Goal: Information Seeking & Learning: Learn about a topic

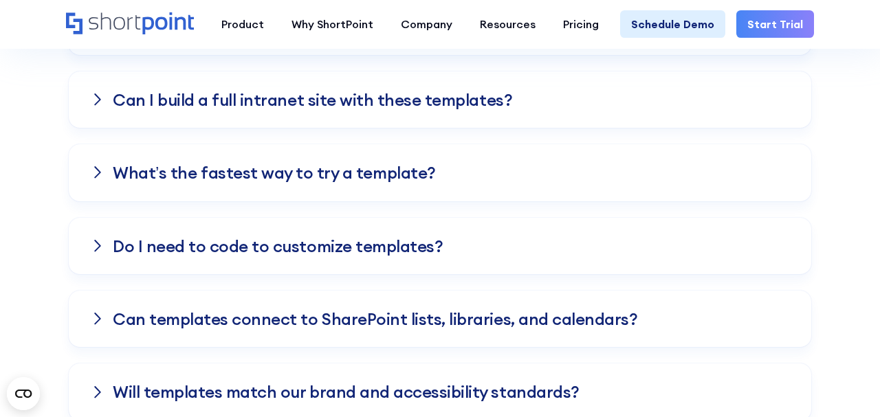
scroll to position [4771, 0]
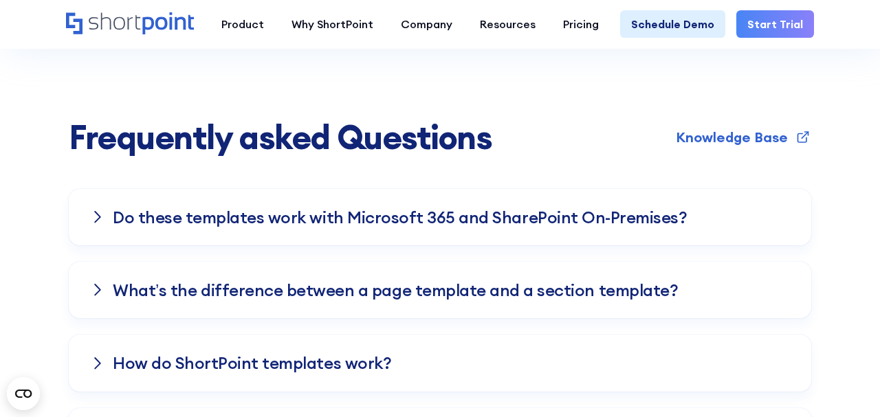
scroll to position [4224, 0]
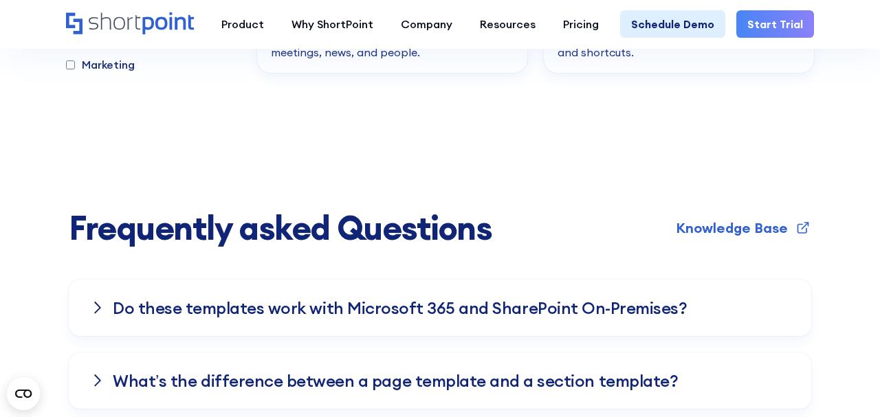
click at [101, 302] on icon at bounding box center [98, 308] width 8 height 14
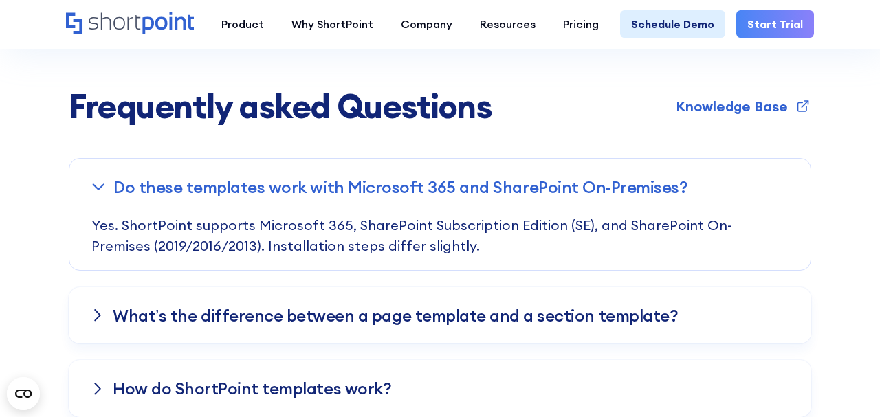
scroll to position [4366, 0]
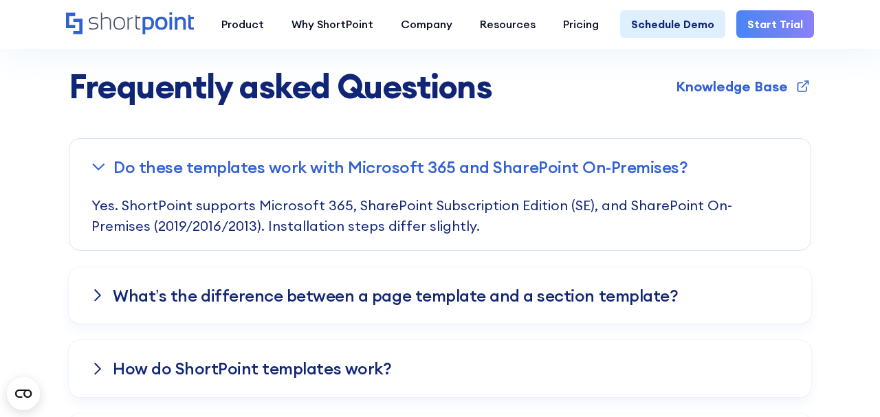
click at [96, 294] on icon at bounding box center [98, 296] width 8 height 14
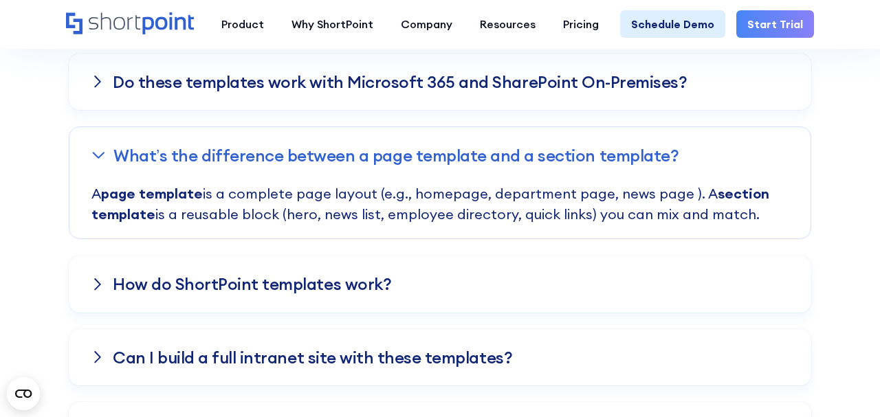
scroll to position [4462, 0]
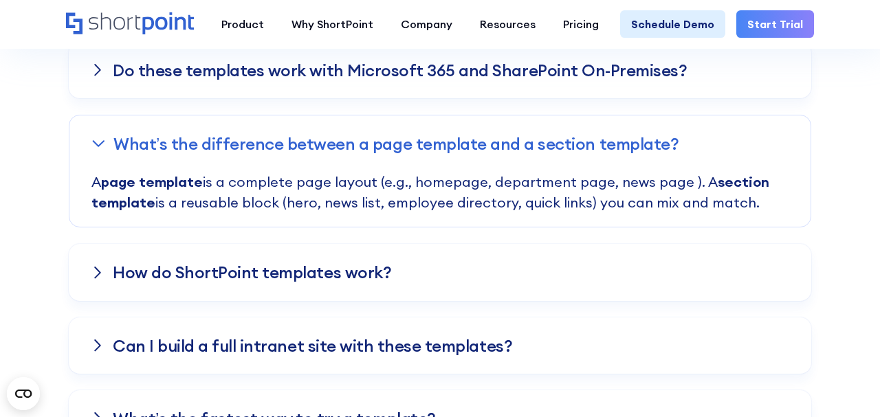
click at [99, 285] on div "How do ShortPoint templates work?" at bounding box center [440, 272] width 743 height 56
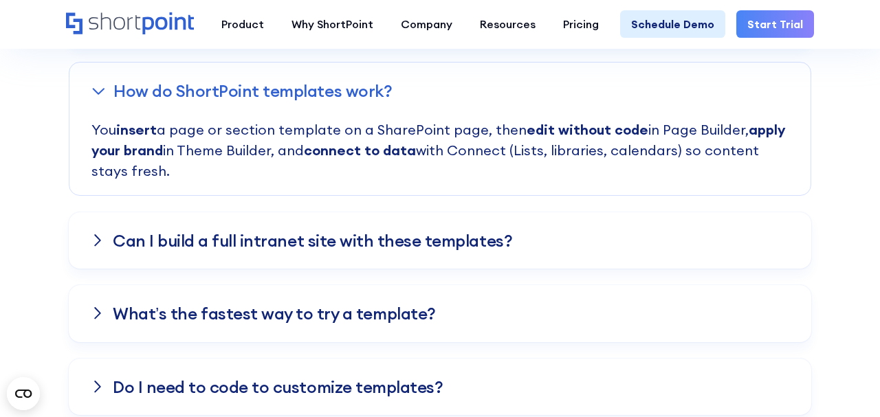
scroll to position [4591, 0]
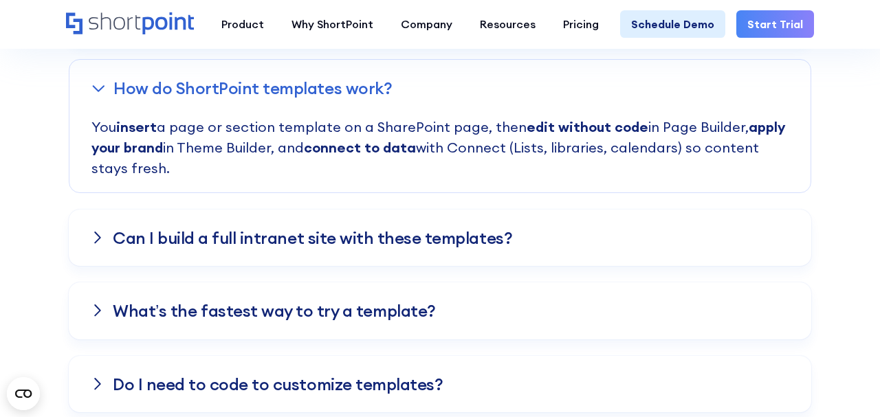
click at [95, 249] on div "Can I build a full intranet site with these templates?" at bounding box center [440, 238] width 743 height 56
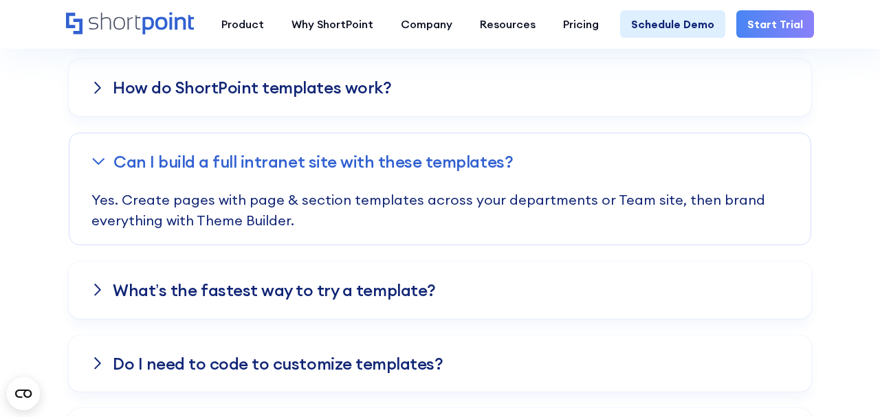
click at [93, 299] on div "What’s the fastest way to try a template?" at bounding box center [440, 290] width 743 height 56
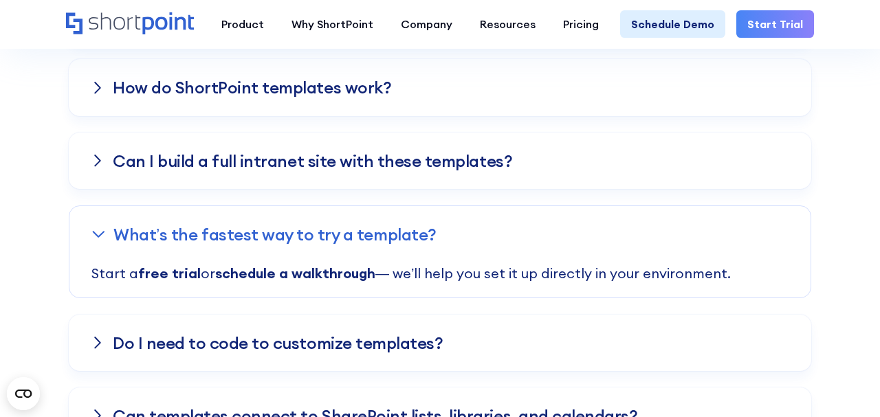
click at [112, 343] on div "Do I need to code to customize templates?" at bounding box center [440, 343] width 743 height 56
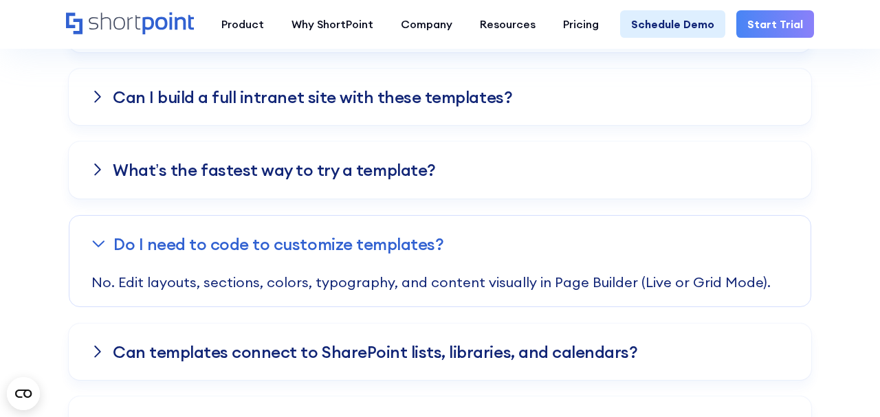
scroll to position [4683, 0]
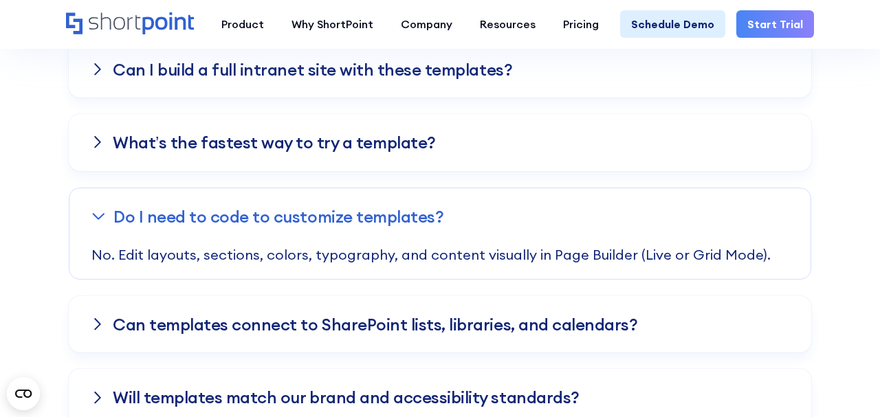
click at [96, 322] on icon at bounding box center [98, 325] width 8 height 14
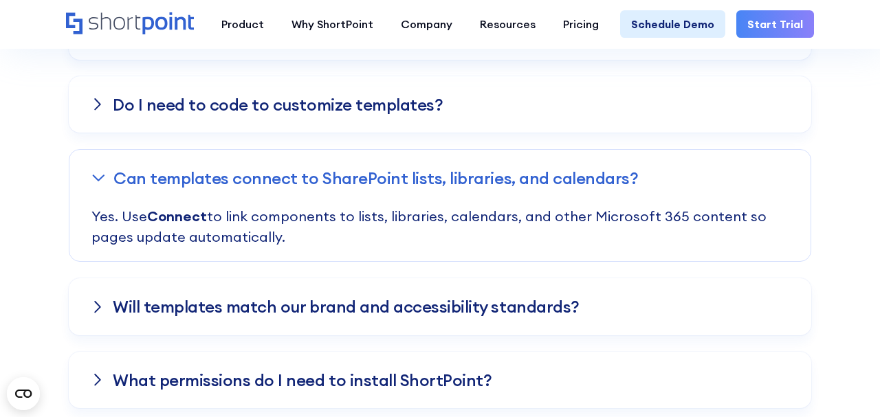
scroll to position [4801, 0]
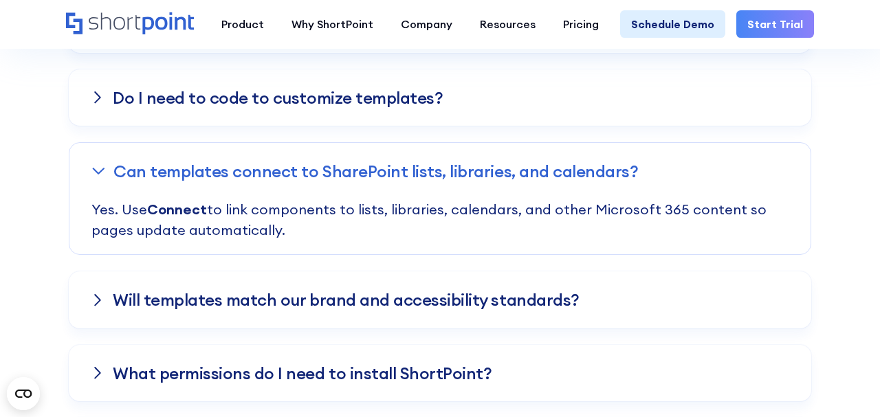
click at [105, 299] on div "Will templates match our brand and accessibility standards?" at bounding box center [440, 300] width 743 height 56
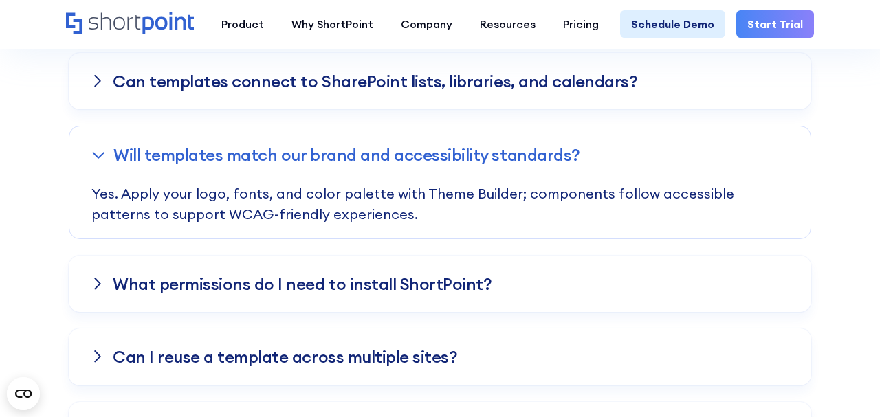
scroll to position [4922, 0]
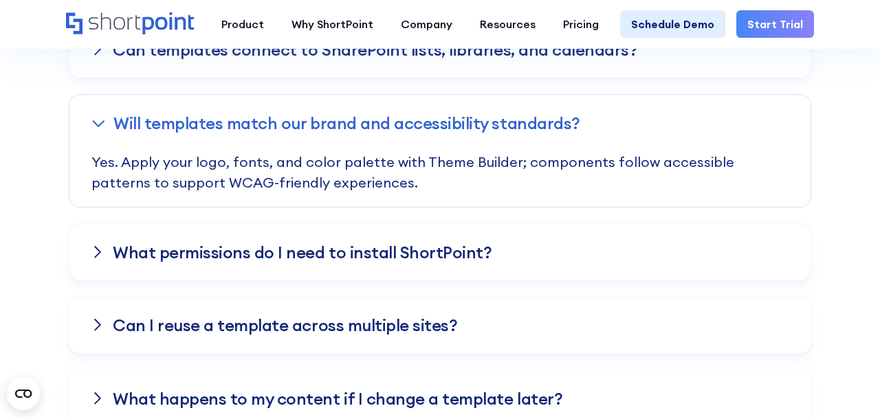
click at [100, 252] on icon at bounding box center [98, 253] width 8 height 14
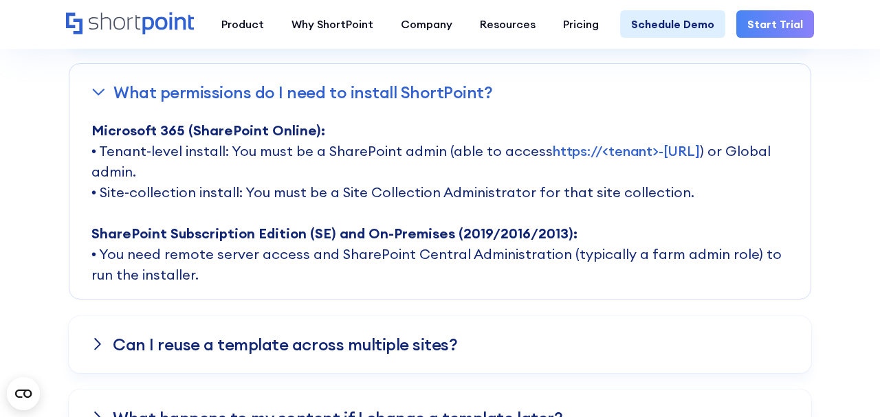
scroll to position [5039, 0]
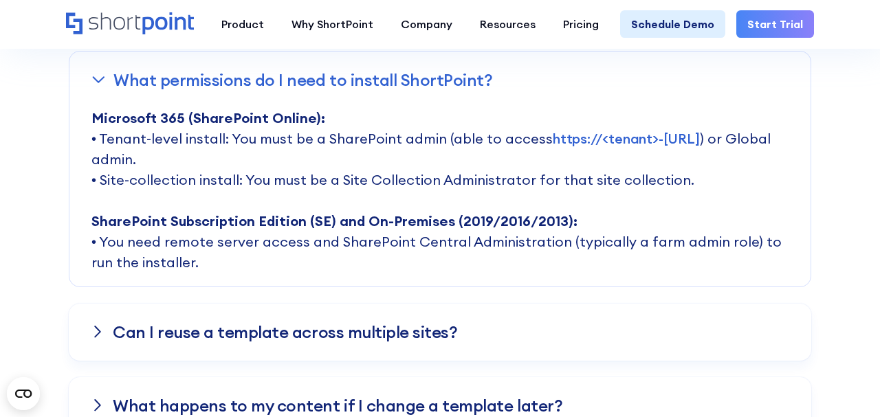
click at [100, 338] on icon at bounding box center [98, 332] width 8 height 14
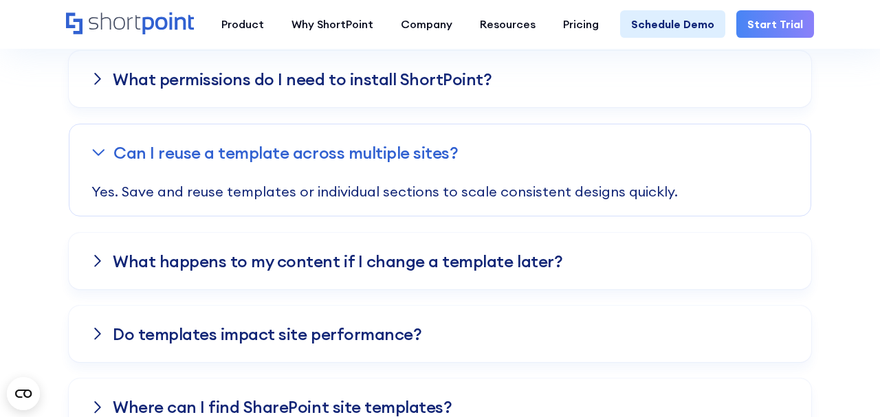
click at [105, 259] on div "What happens to my content if I change a template later?" at bounding box center [440, 261] width 743 height 56
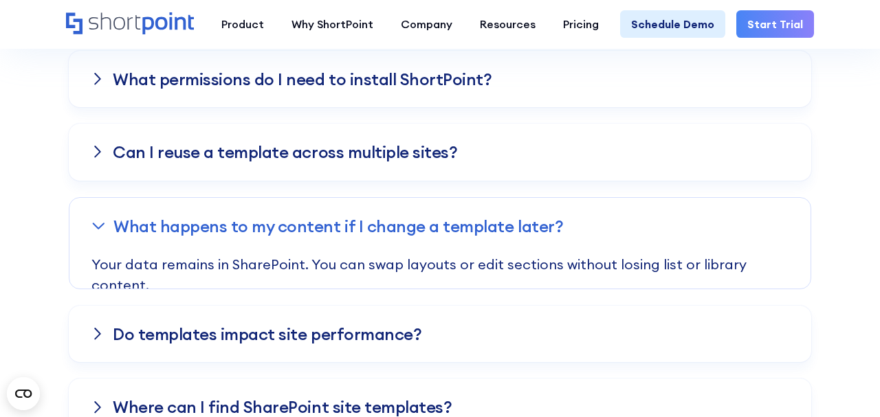
click at [99, 329] on icon at bounding box center [98, 334] width 8 height 14
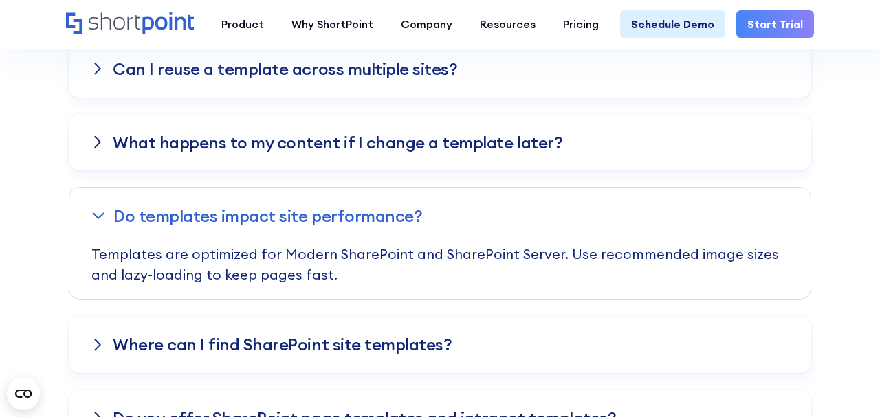
scroll to position [5174, 0]
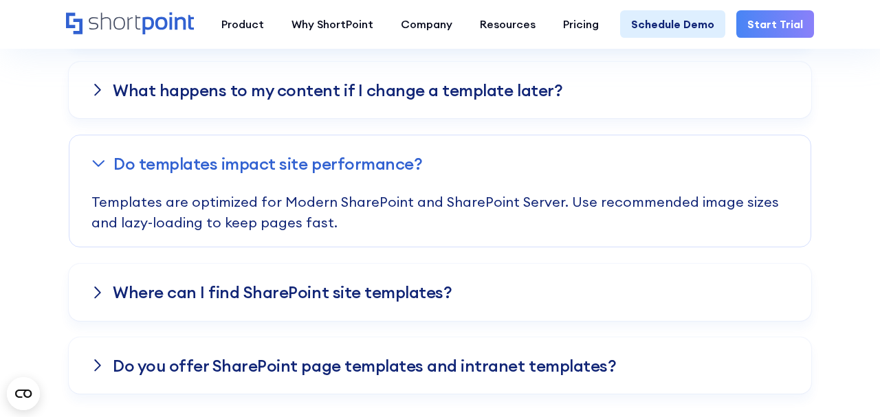
click at [101, 284] on div "Where can I find SharePoint site templates?" at bounding box center [440, 292] width 743 height 56
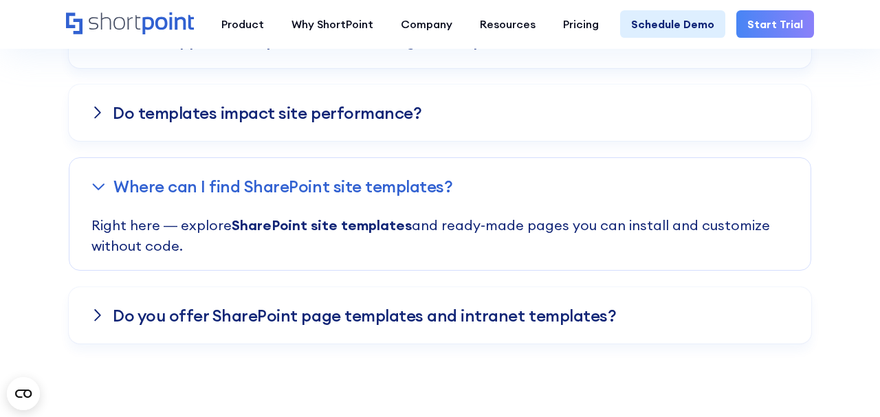
scroll to position [5308, 0]
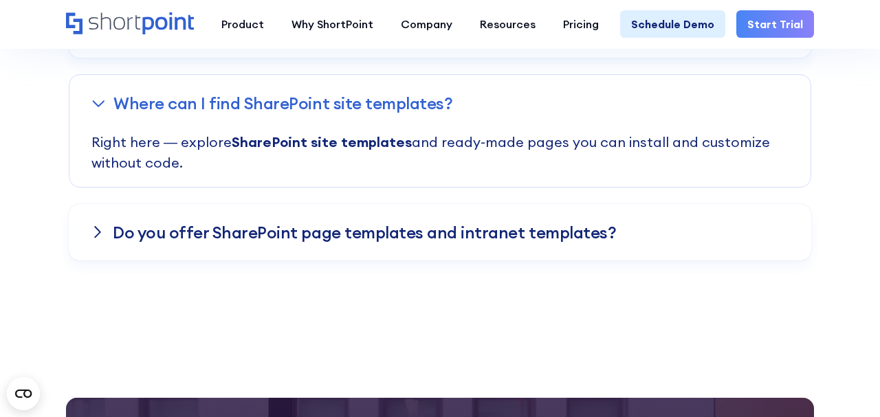
click at [100, 231] on icon at bounding box center [98, 233] width 8 height 14
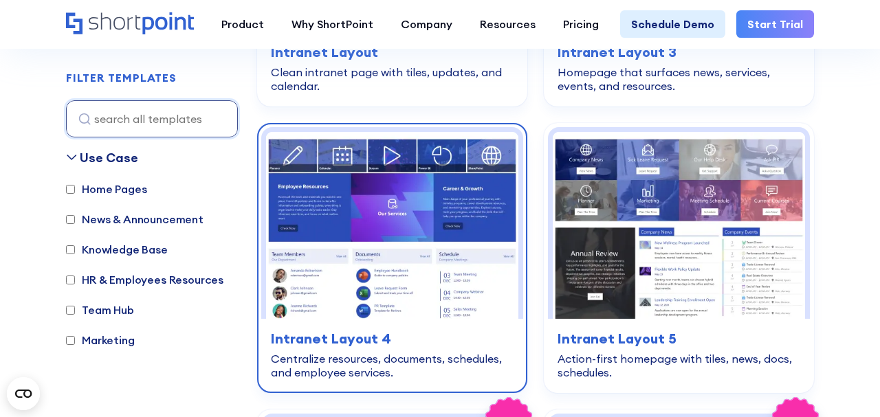
scroll to position [1792, 0]
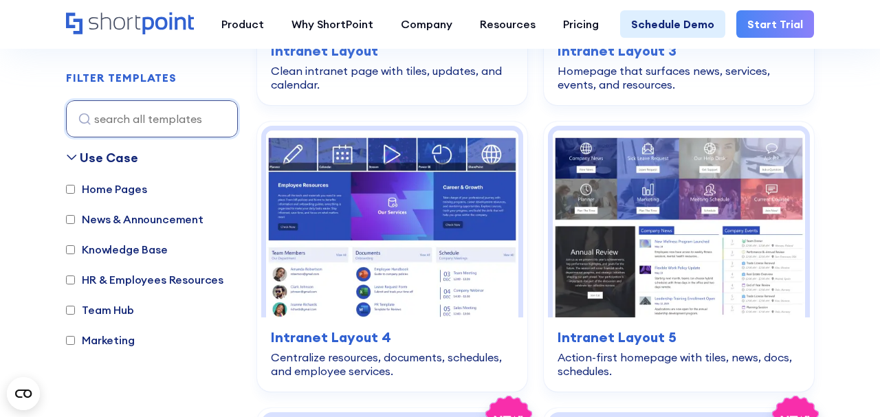
click at [73, 261] on input "HR & Employees Resources" at bounding box center [70, 280] width 9 height 9
checkbox input "true"
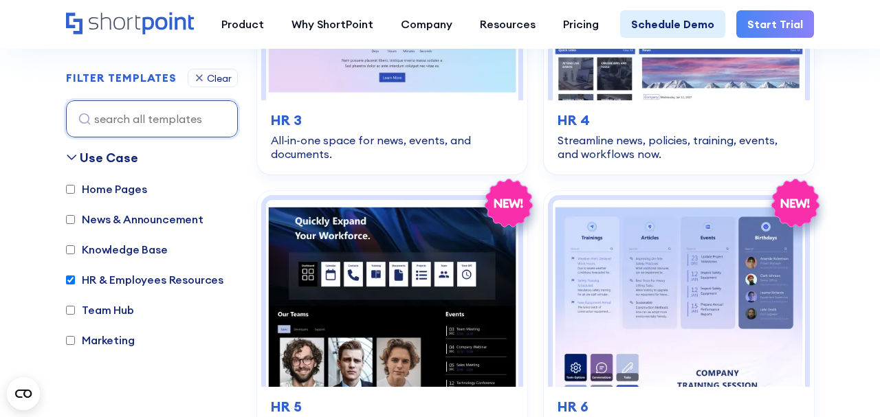
scroll to position [865, 0]
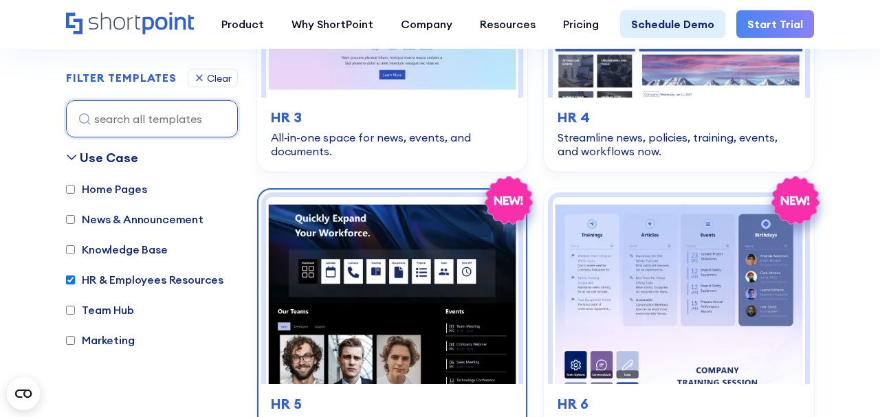
click at [454, 261] on img at bounding box center [392, 290] width 252 height 187
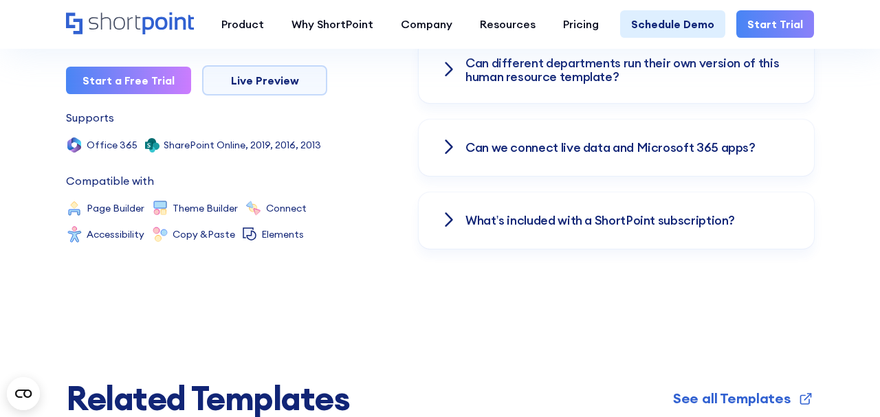
scroll to position [2346, 0]
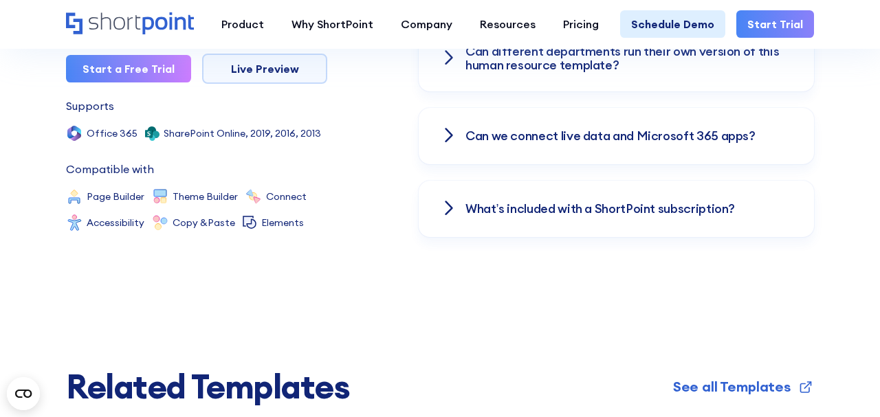
click at [450, 200] on icon at bounding box center [449, 208] width 17 height 17
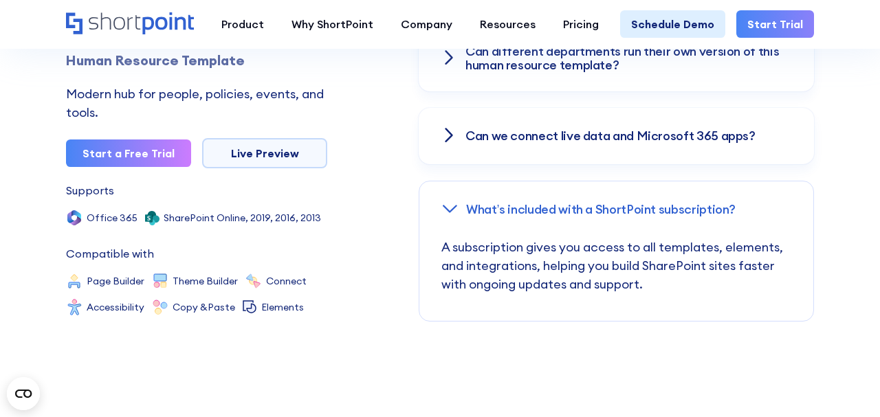
click at [447, 133] on div "Can we connect live data and Microsoft 365 apps?" at bounding box center [616, 136] width 395 height 56
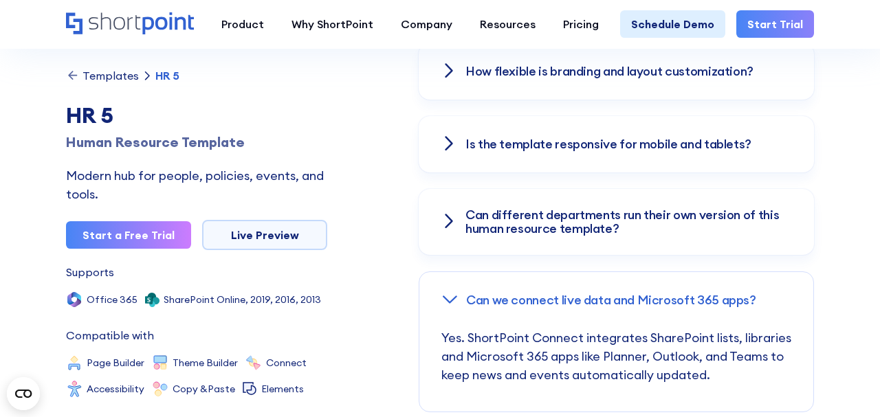
scroll to position [2169, 0]
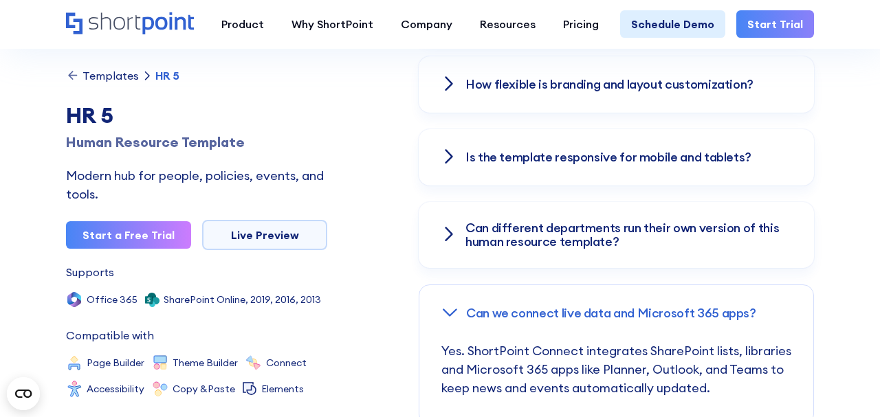
click at [448, 226] on icon at bounding box center [449, 234] width 17 height 17
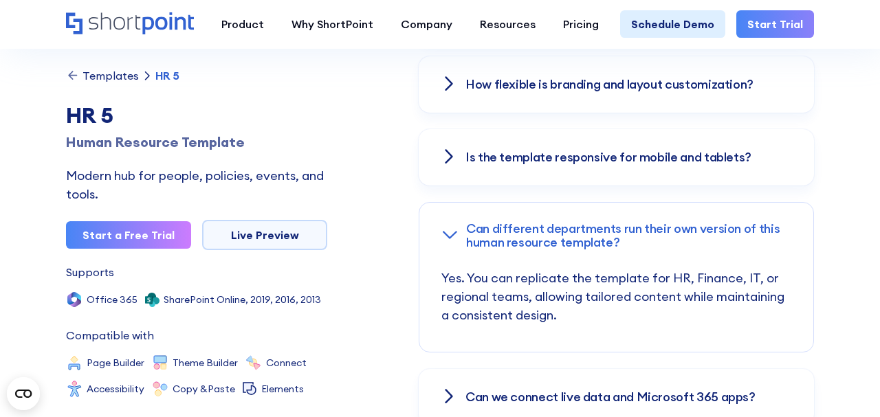
click at [455, 150] on div at bounding box center [449, 158] width 17 height 18
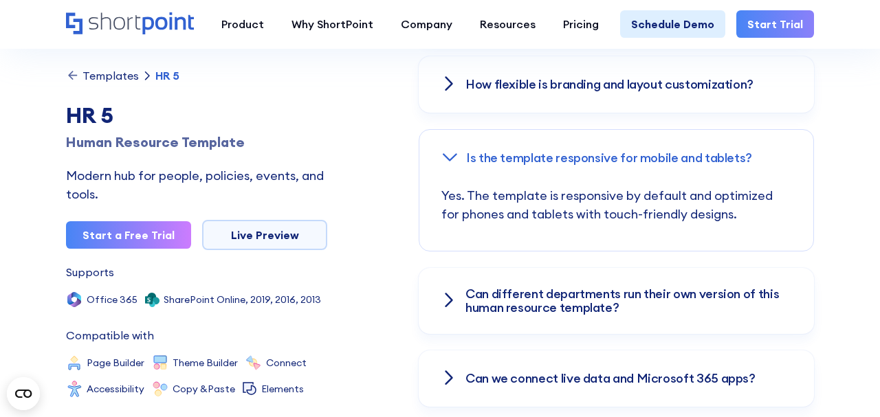
click at [453, 80] on div "How flexible is branding and layout customization?" at bounding box center [616, 84] width 395 height 56
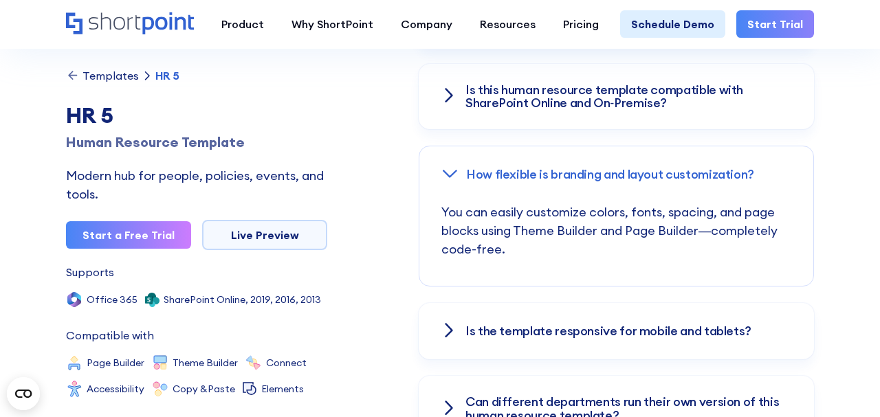
scroll to position [2065, 0]
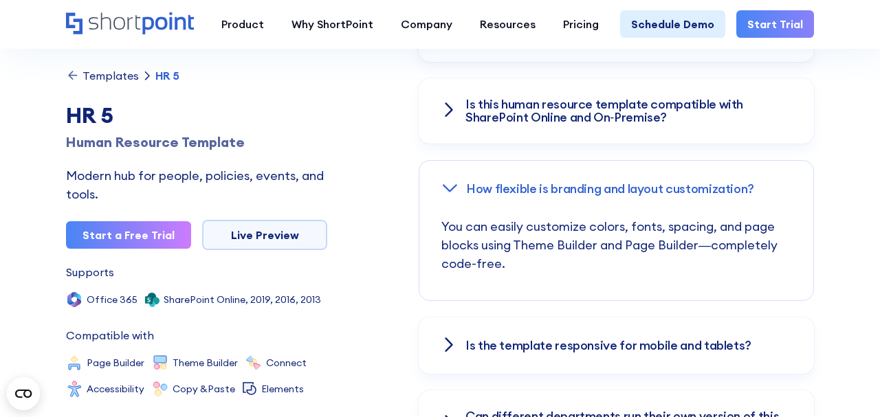
click at [453, 80] on div "Is this human resource template compatible with SharePoint Online and On‑Premis…" at bounding box center [616, 111] width 395 height 66
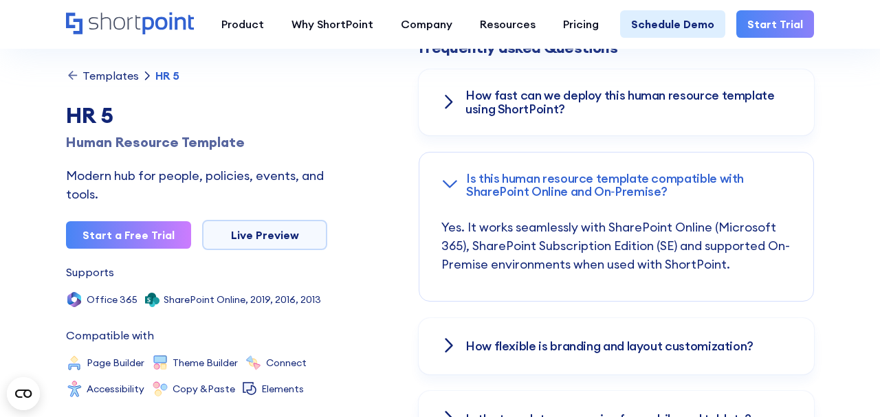
click at [451, 94] on icon at bounding box center [449, 102] width 10 height 17
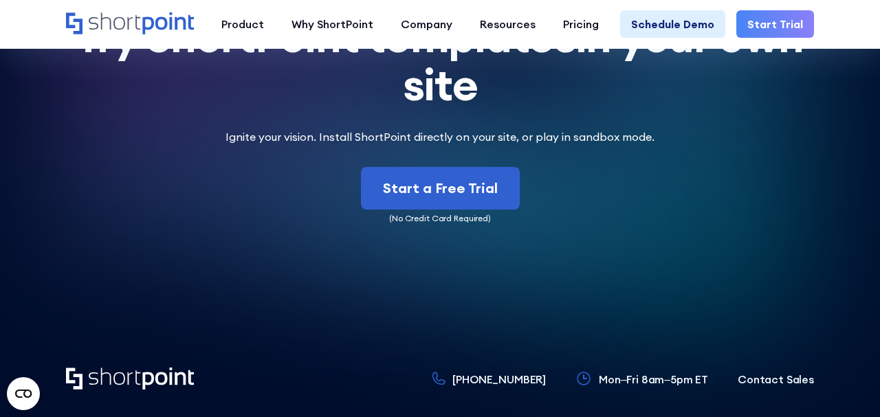
scroll to position [4124, 0]
